Goal: Obtain resource: Obtain resource

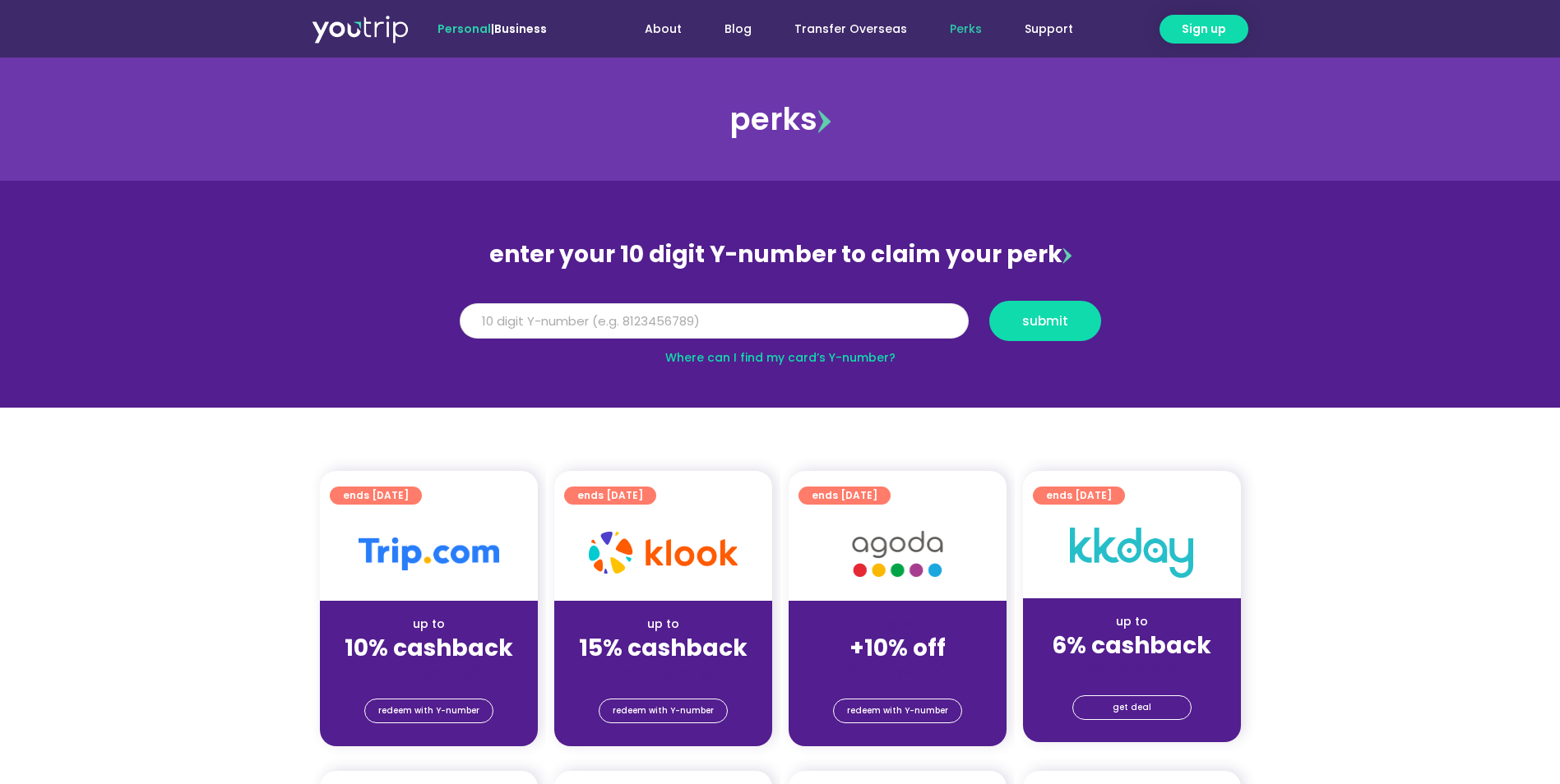
click at [616, 322] on input "Y Number" at bounding box center [714, 321] width 509 height 36
type input "5162400039056762"
click at [1092, 333] on button "submit" at bounding box center [1045, 321] width 111 height 40
drag, startPoint x: 632, startPoint y: 328, endPoint x: 50, endPoint y: 241, distance: 588.5
click at [50, 241] on section "enter your 10 digit Y-number to claim your perk Y Number 5162400039056762 submi…" at bounding box center [780, 294] width 1560 height 227
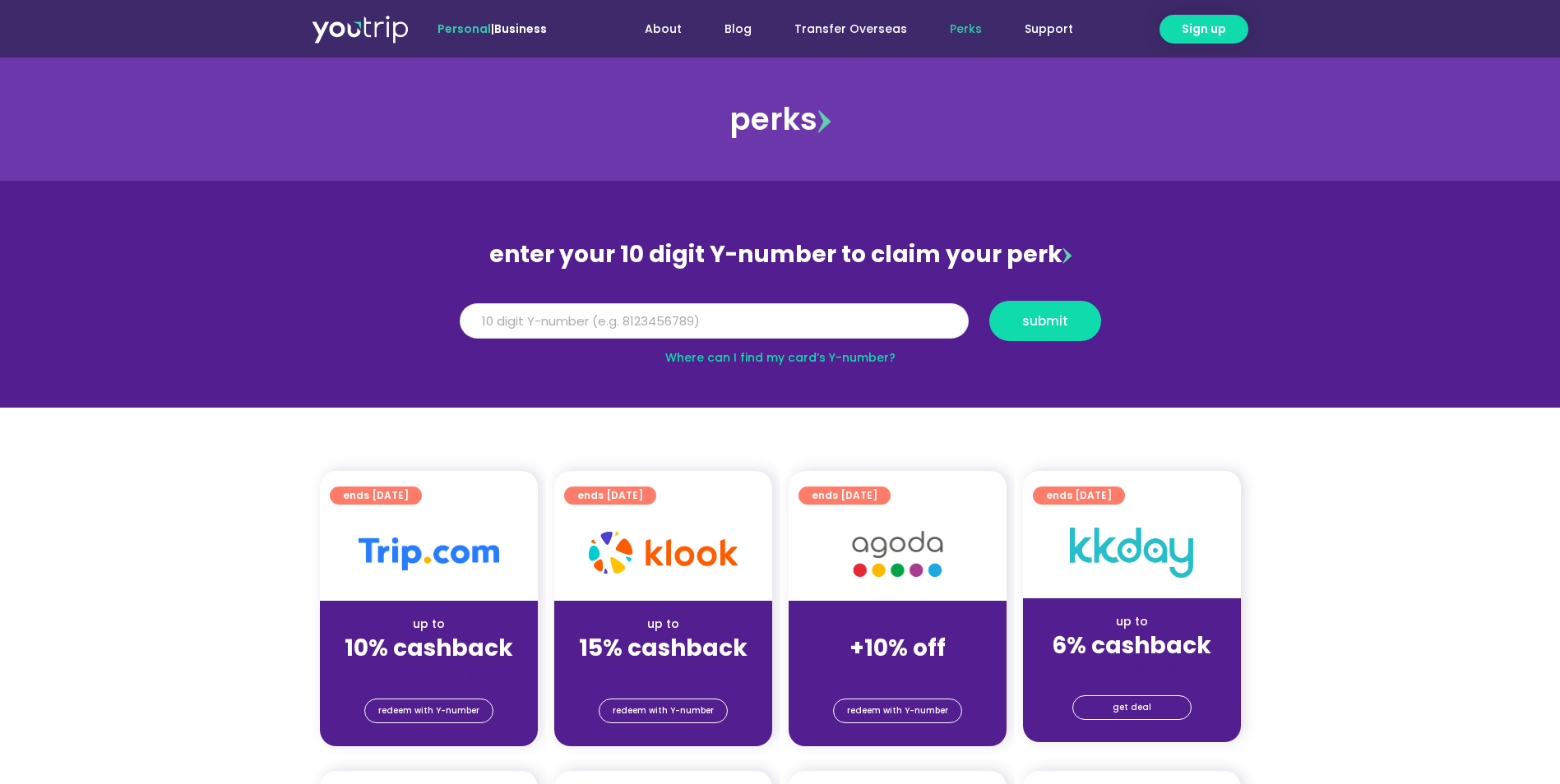
click at [688, 328] on input "5162400039056762" at bounding box center [714, 321] width 509 height 36
drag, startPoint x: 600, startPoint y: 326, endPoint x: 215, endPoint y: 297, distance: 386.1
click at [215, 297] on section "enter your 10 digit Y-number to claim your perk Y Number 5162400039056762 submi…" at bounding box center [780, 294] width 1560 height 227
type input "8117831253"
click at [1062, 333] on button "submit" at bounding box center [1045, 321] width 111 height 40
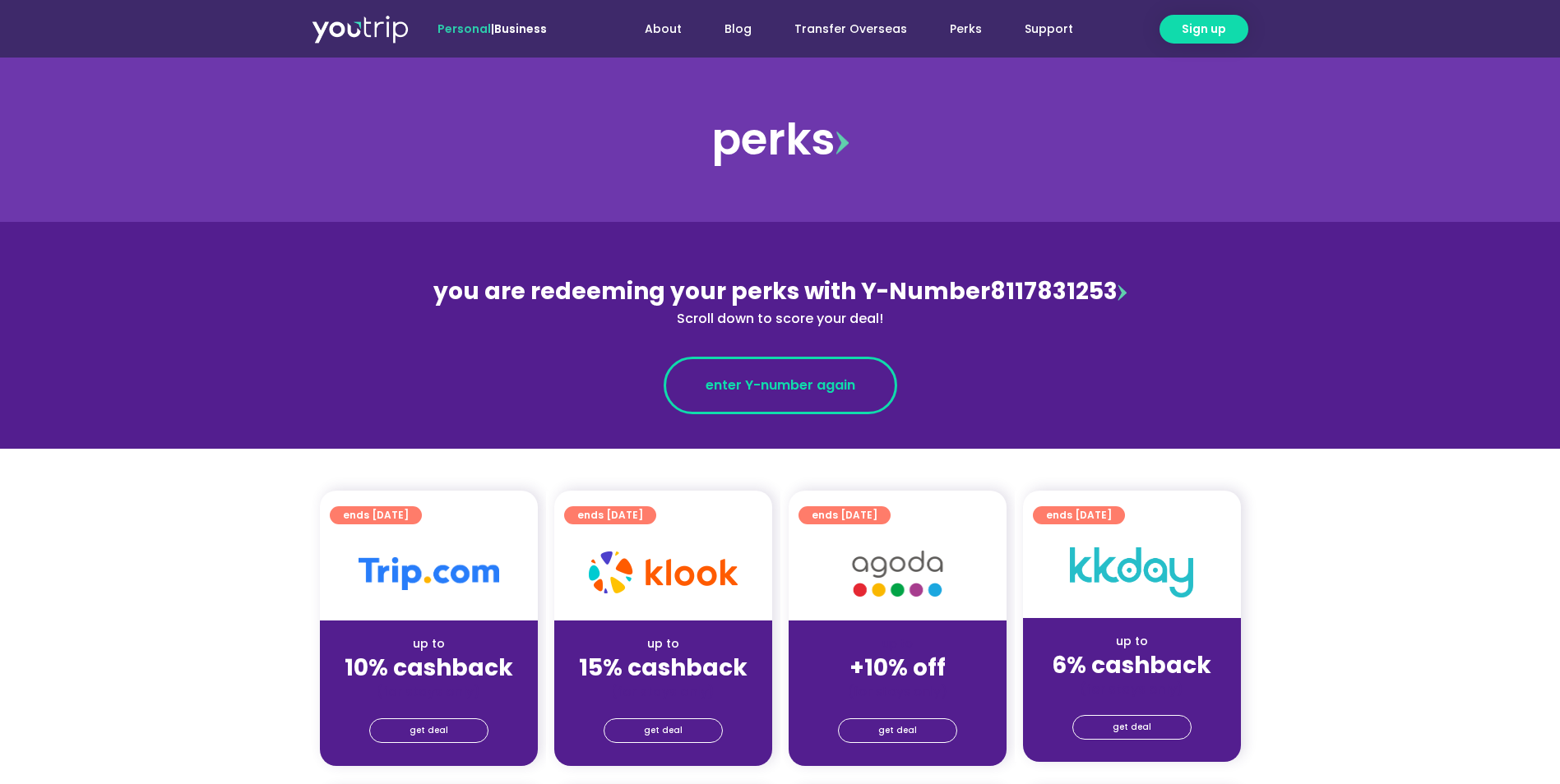
click at [799, 390] on span "enter Y-number again" at bounding box center [780, 385] width 150 height 20
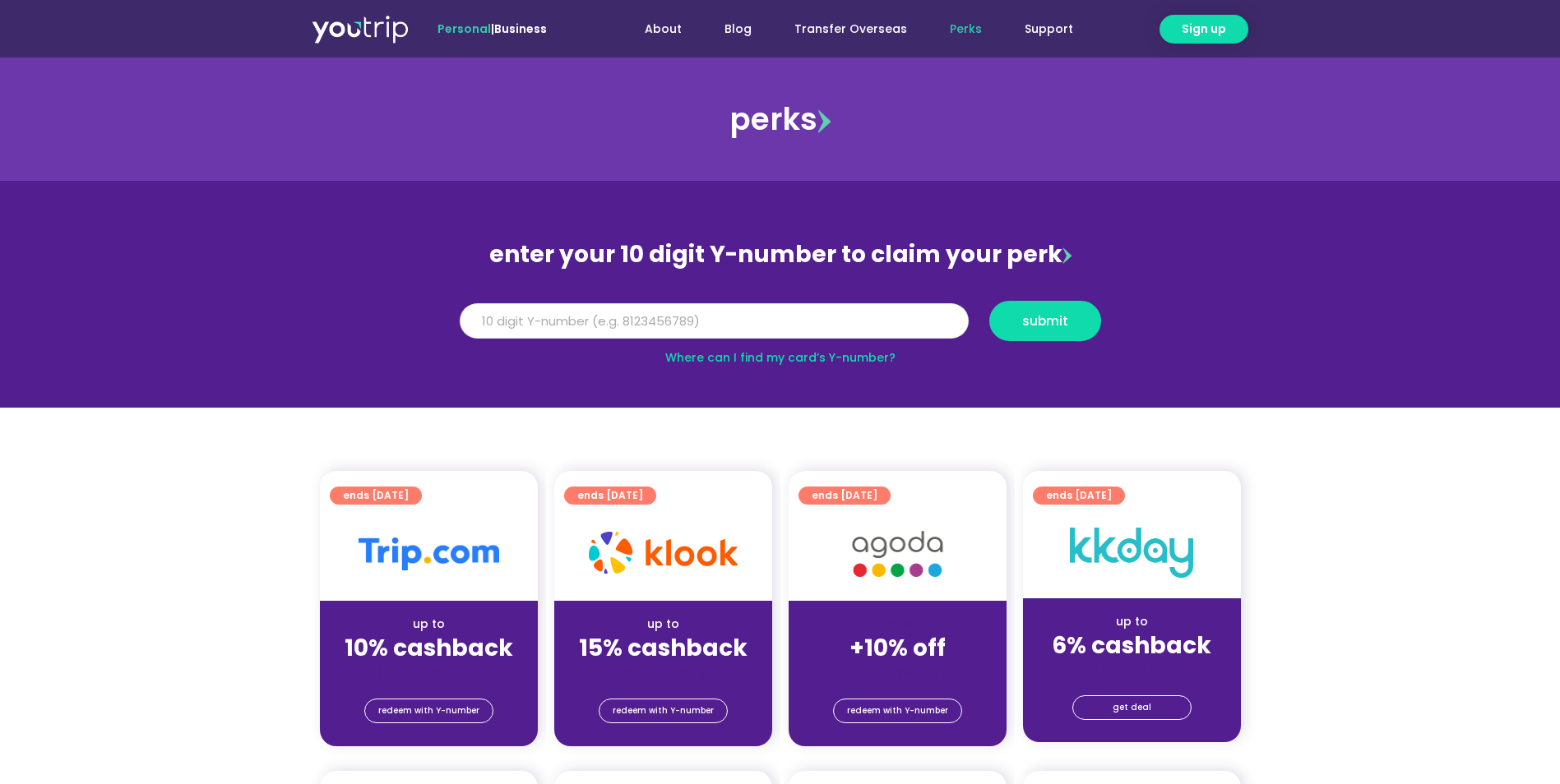
click at [741, 325] on input "Y Number" at bounding box center [714, 321] width 509 height 36
type input "8117831253"
click at [1067, 328] on button "submit" at bounding box center [1045, 321] width 111 height 40
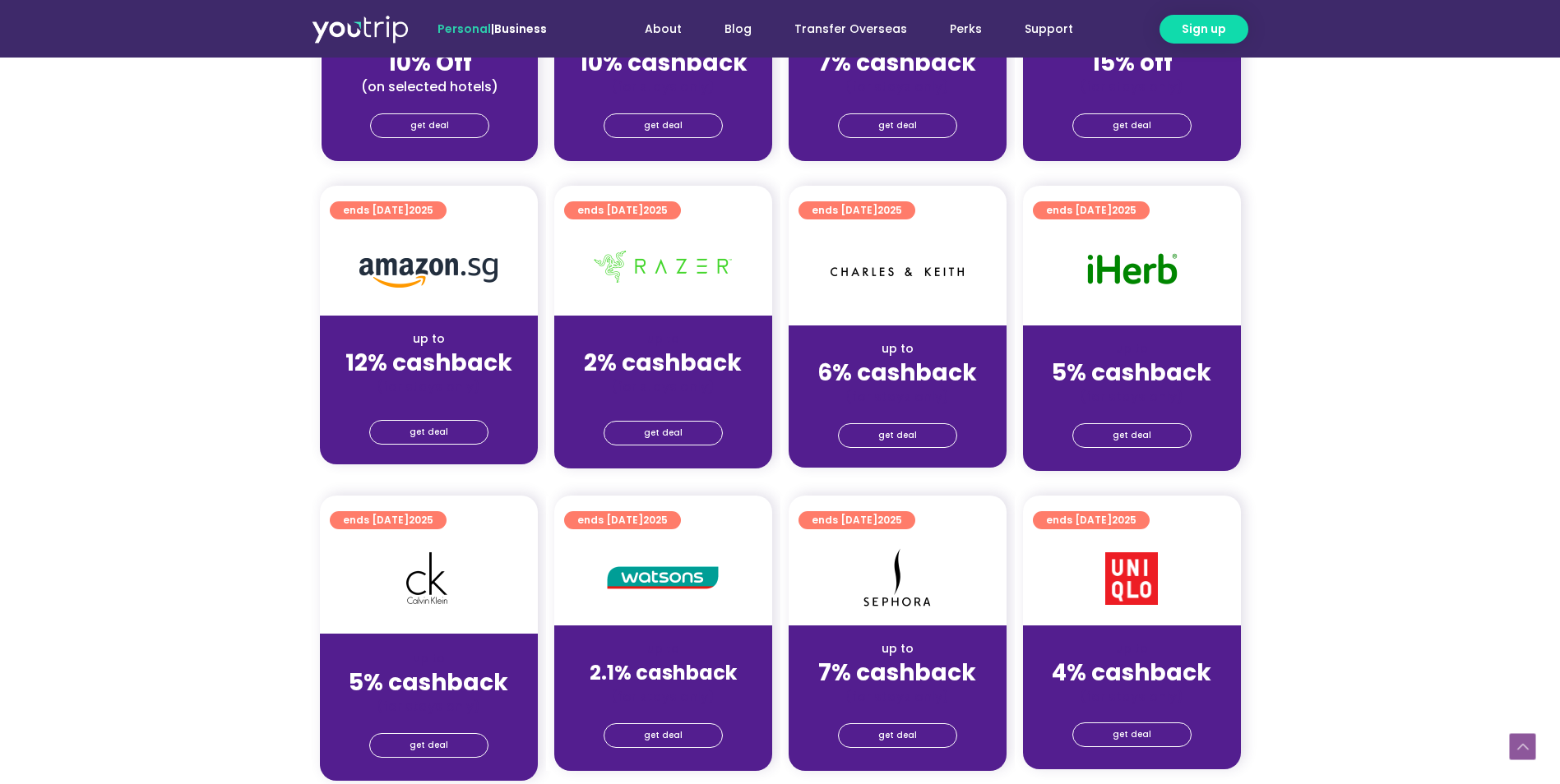
scroll to position [1151, 0]
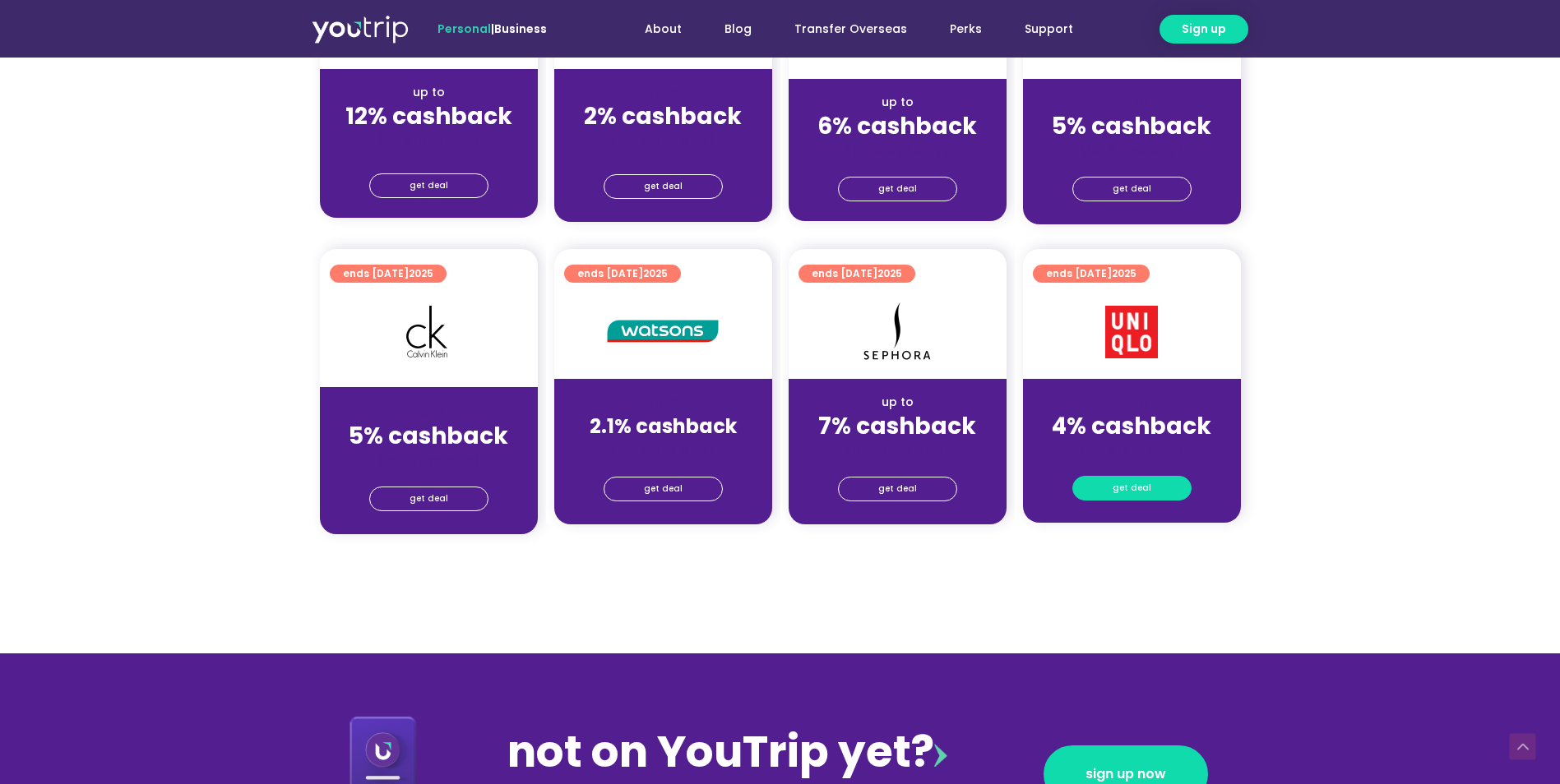
click at [1155, 487] on link "get deal" at bounding box center [1132, 487] width 119 height 24
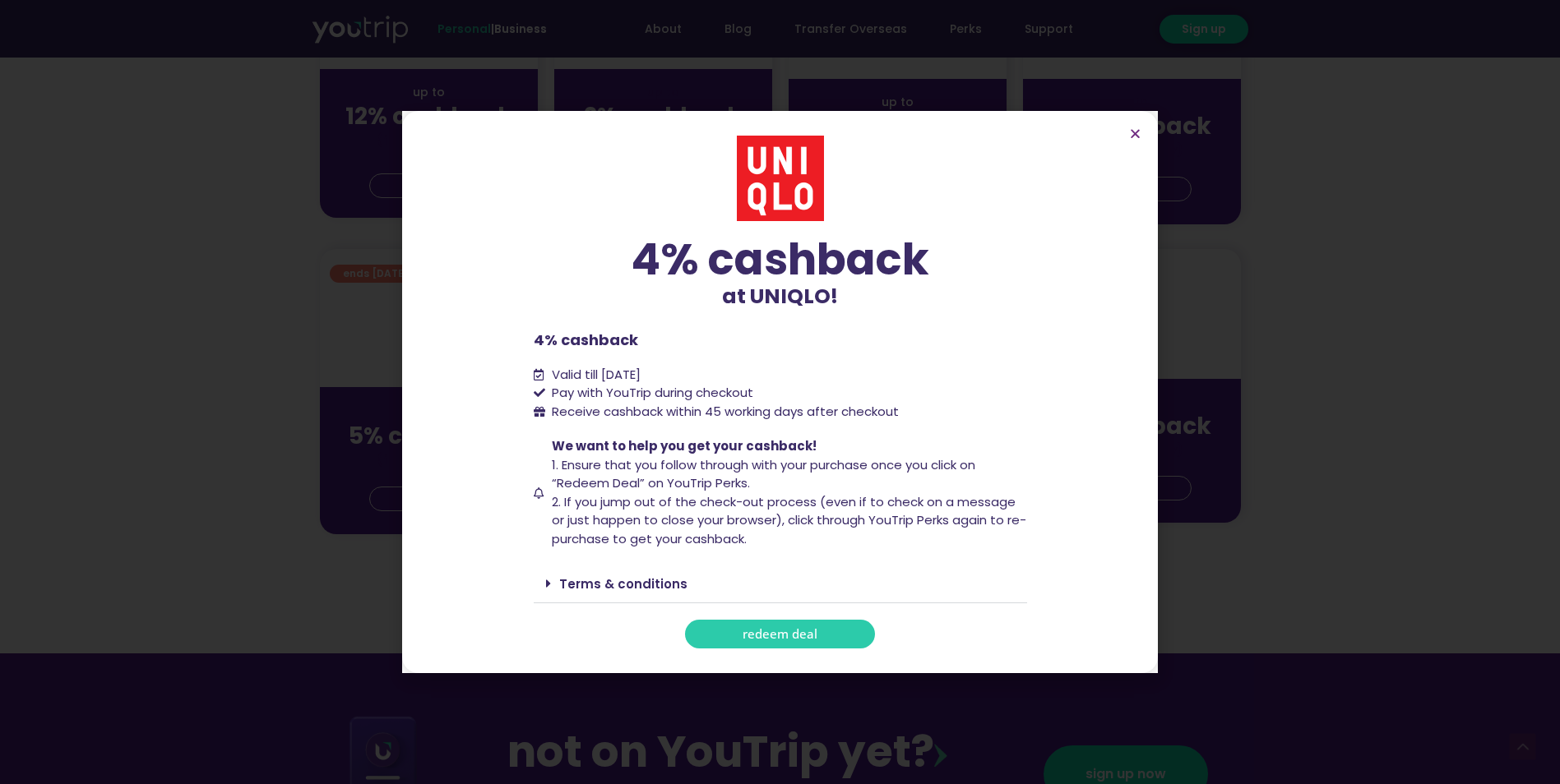
click at [784, 640] on span "redeem deal" at bounding box center [779, 634] width 75 height 13
